Goal: Check status: Check status

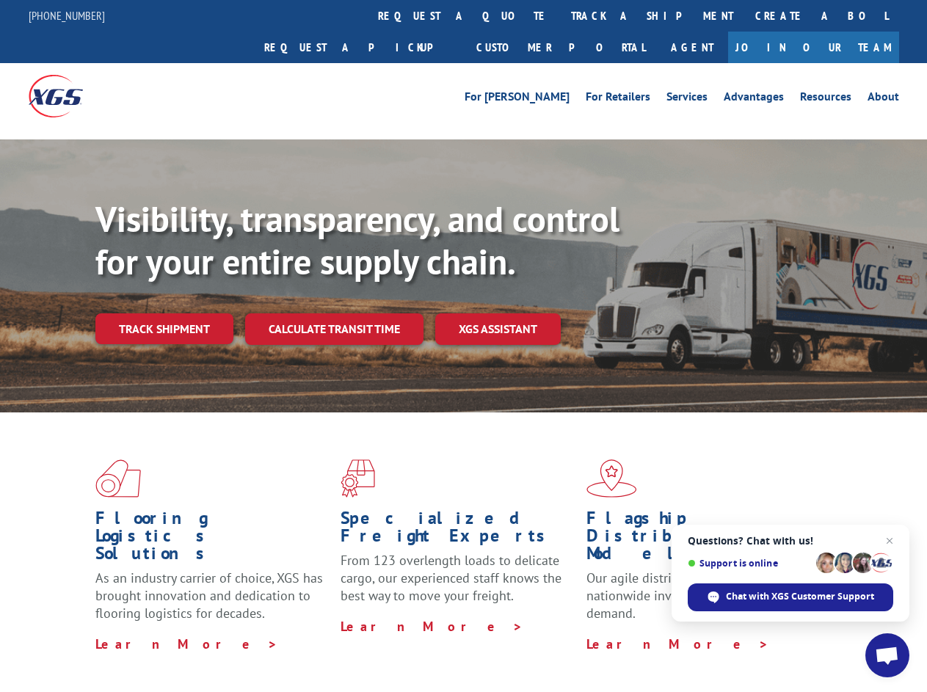
click at [463, 346] on div "Visibility, transparency, and control for your entire supply chain. Track shipm…" at bounding box center [511, 300] width 832 height 205
click at [560, 15] on link "track a shipment" at bounding box center [652, 16] width 184 height 32
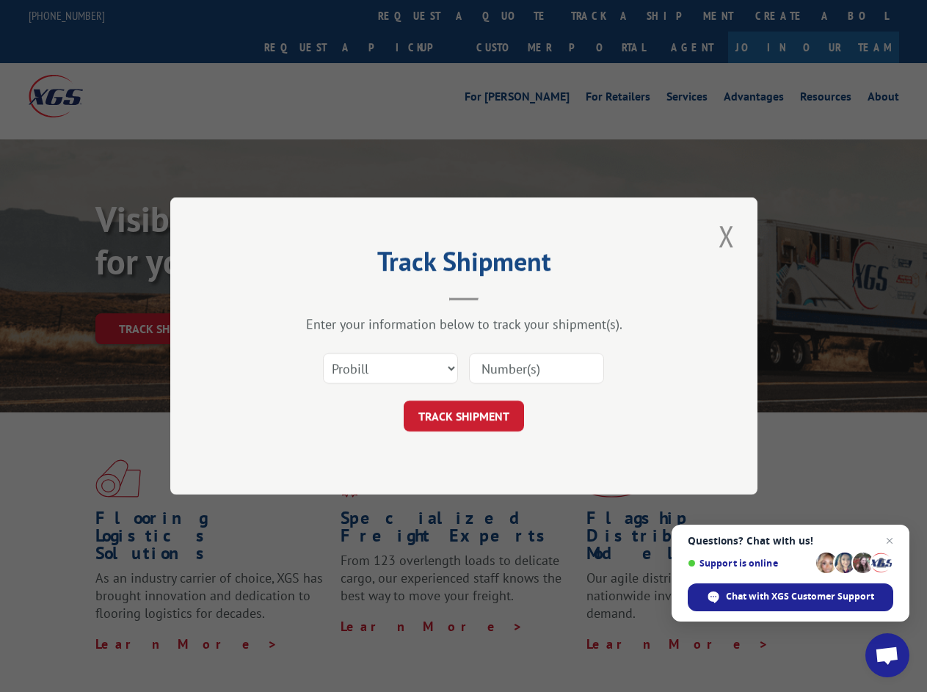
click at [512, 15] on div "Track Shipment Enter your information below to track your shipment(s). Select c…" at bounding box center [463, 346] width 927 height 692
click at [604, 15] on div "Track Shipment Enter your information below to track your shipment(s). Select c…" at bounding box center [463, 346] width 927 height 692
click at [164, 297] on div "Track Shipment Enter your information below to track your shipment(s). Select c…" at bounding box center [463, 346] width 927 height 692
click at [333, 297] on header "Track Shipment" at bounding box center [464, 276] width 440 height 50
click at [498, 297] on header "Track Shipment" at bounding box center [464, 276] width 440 height 50
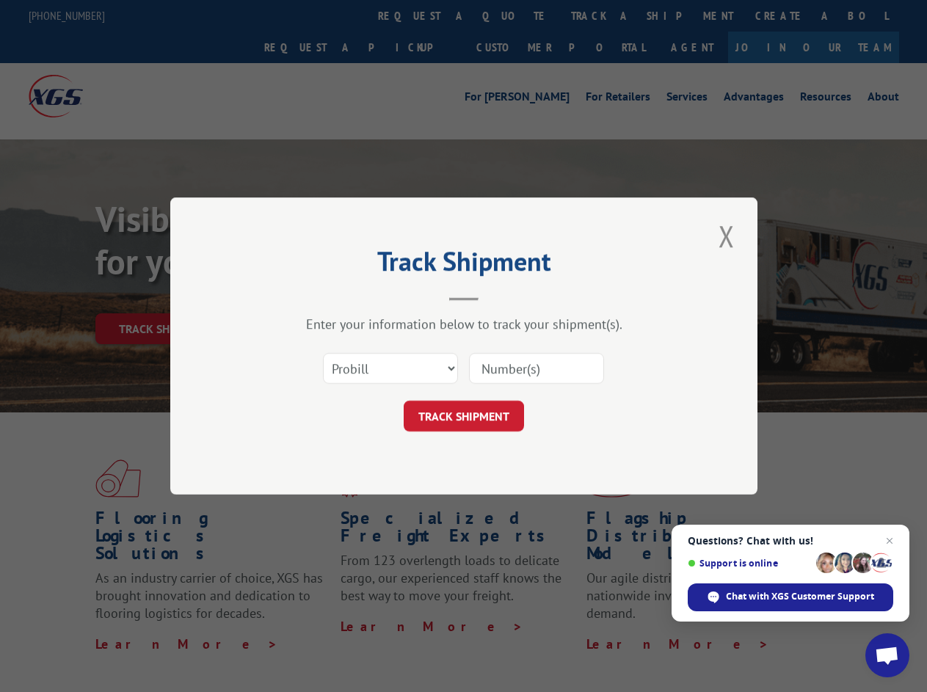
click at [887, 656] on span "Open chat" at bounding box center [887, 657] width 24 height 21
